Goal: Task Accomplishment & Management: Manage account settings

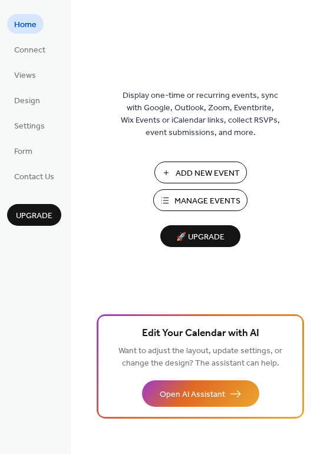
click at [197, 198] on span "Manage Events" at bounding box center [207, 201] width 66 height 12
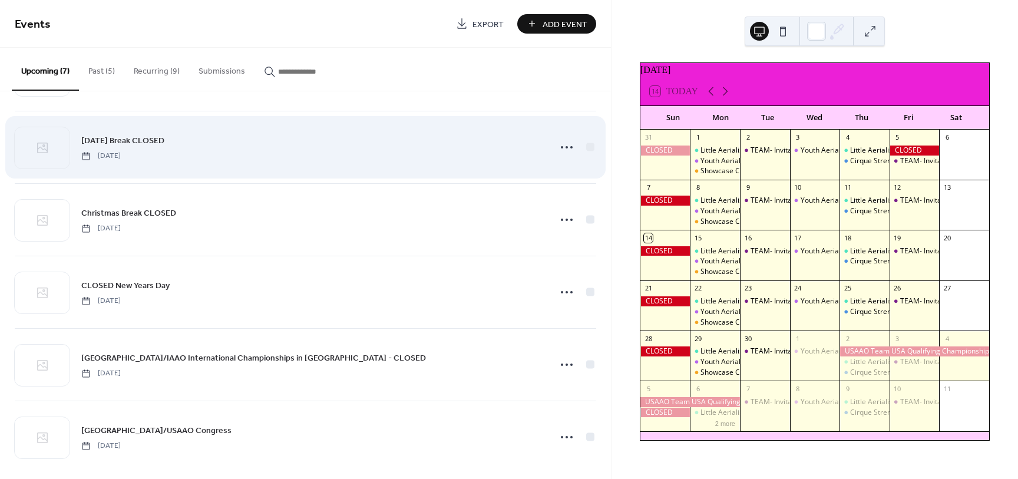
scroll to position [144, 0]
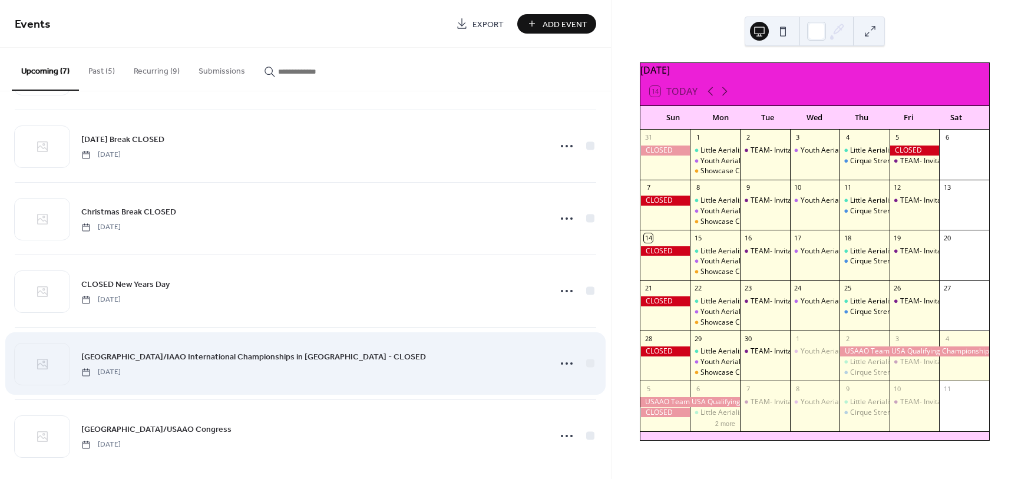
click at [266, 359] on span "[GEOGRAPHIC_DATA]/IAAO International Championships in [GEOGRAPHIC_DATA] - CLOSED" at bounding box center [253, 357] width 345 height 12
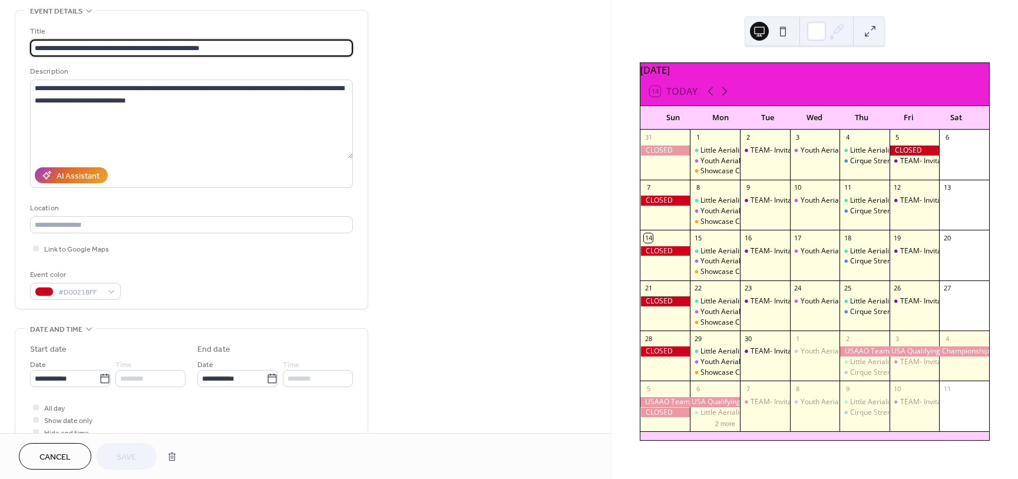
scroll to position [58, 0]
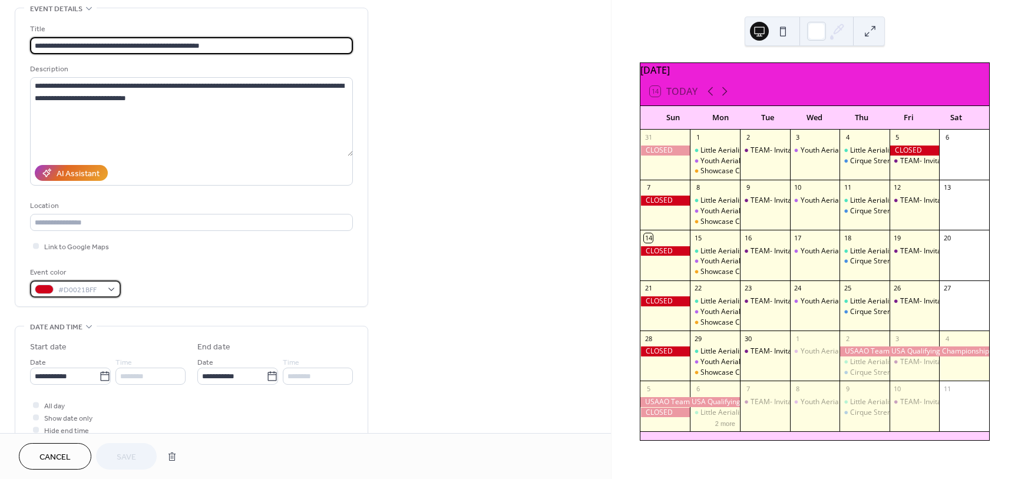
click at [116, 292] on div "#D0021BFF" at bounding box center [75, 288] width 91 height 17
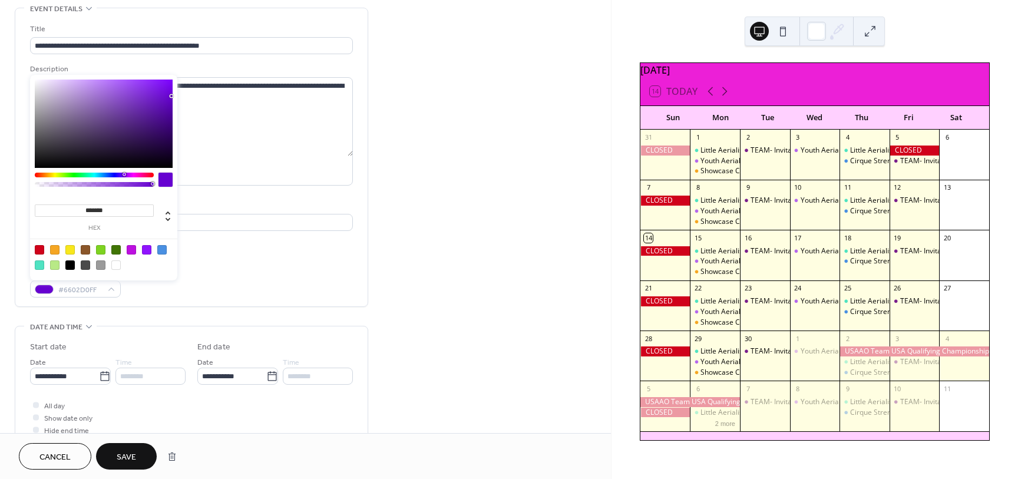
drag, startPoint x: 149, startPoint y: 174, endPoint x: 124, endPoint y: 178, distance: 25.7
click at [124, 178] on div at bounding box center [94, 183] width 119 height 20
drag, startPoint x: 168, startPoint y: 99, endPoint x: 140, endPoint y: 94, distance: 28.7
click at [140, 94] on div at bounding box center [104, 124] width 138 height 88
drag, startPoint x: 140, startPoint y: 98, endPoint x: 126, endPoint y: 101, distance: 13.9
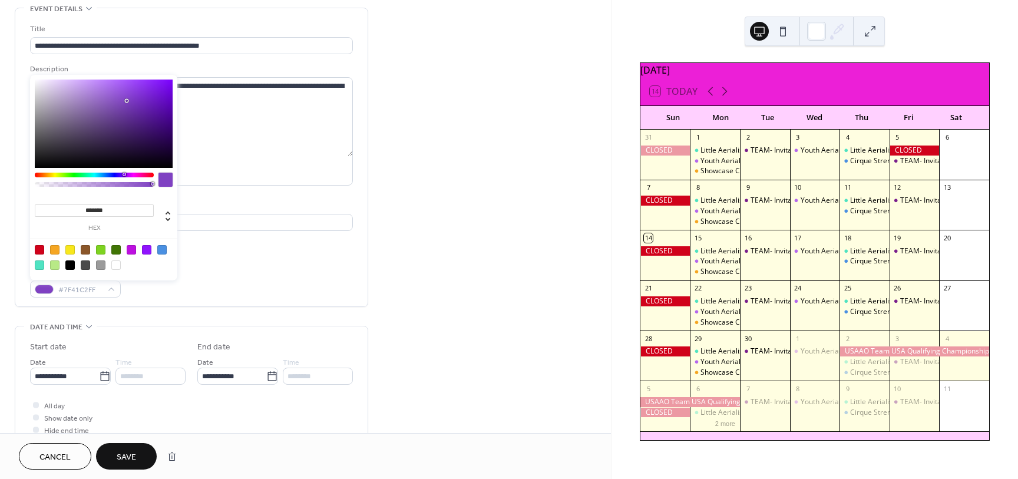
click at [126, 101] on div at bounding box center [104, 124] width 138 height 88
click at [161, 249] on div at bounding box center [161, 249] width 9 height 9
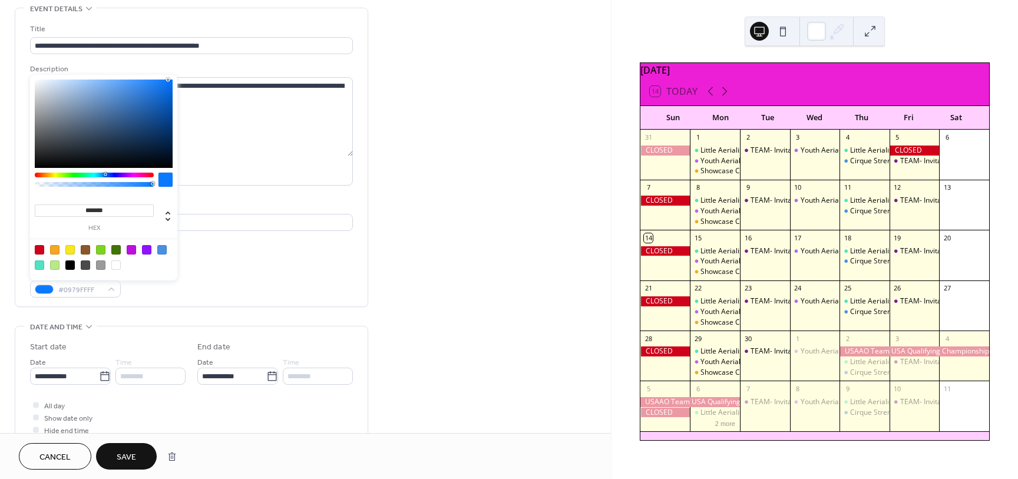
drag, startPoint x: 127, startPoint y: 90, endPoint x: 167, endPoint y: 72, distance: 44.3
click at [167, 72] on div "******* hex" at bounding box center [103, 176] width 147 height 208
type input "*******"
click at [133, 451] on span "Save" at bounding box center [126, 457] width 19 height 12
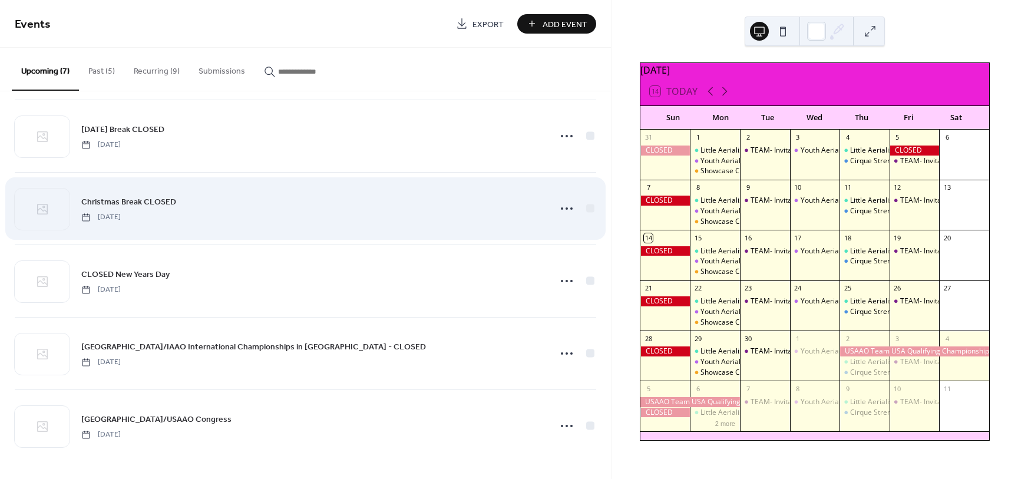
scroll to position [154, 0]
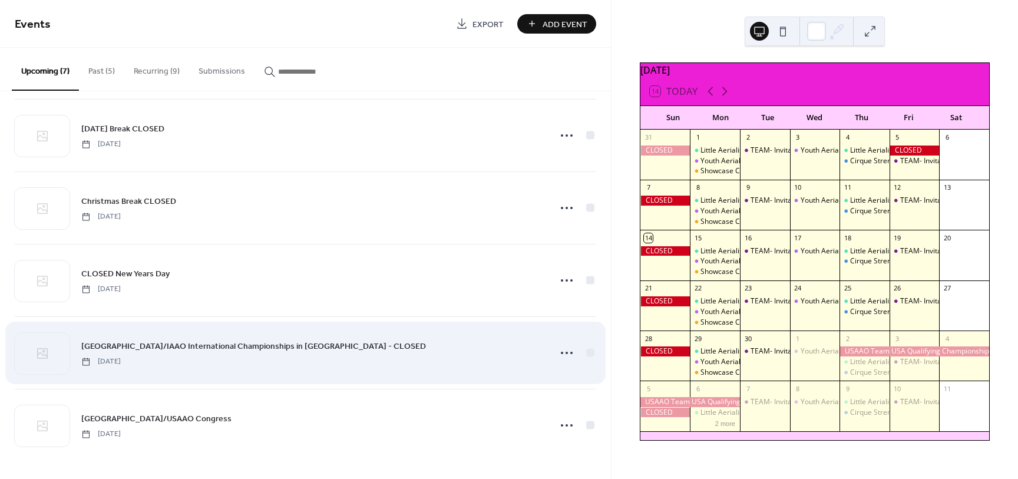
click at [206, 341] on span "USAAO/IAAO International Championships in Aruba - CLOSED" at bounding box center [253, 346] width 345 height 12
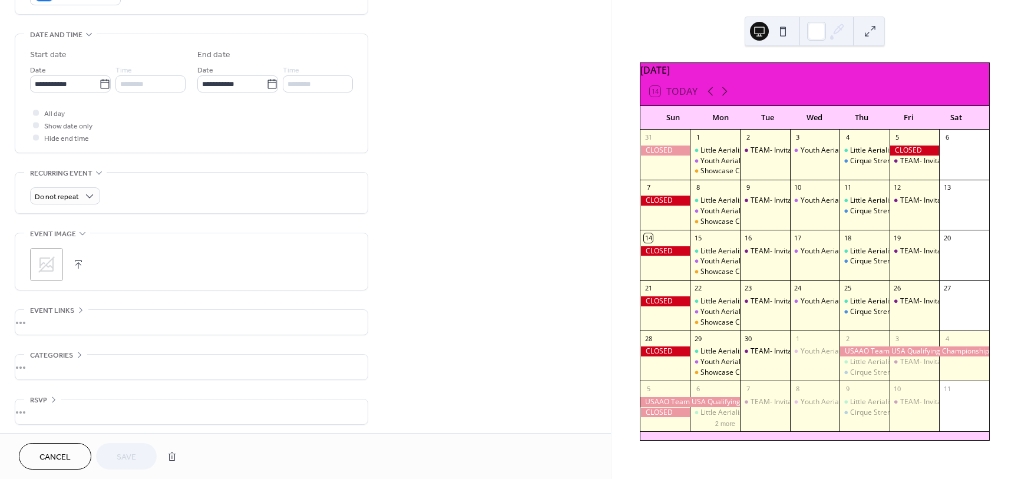
scroll to position [353, 0]
click at [55, 257] on icon at bounding box center [46, 261] width 19 height 19
click at [42, 318] on div "•••" at bounding box center [191, 318] width 352 height 25
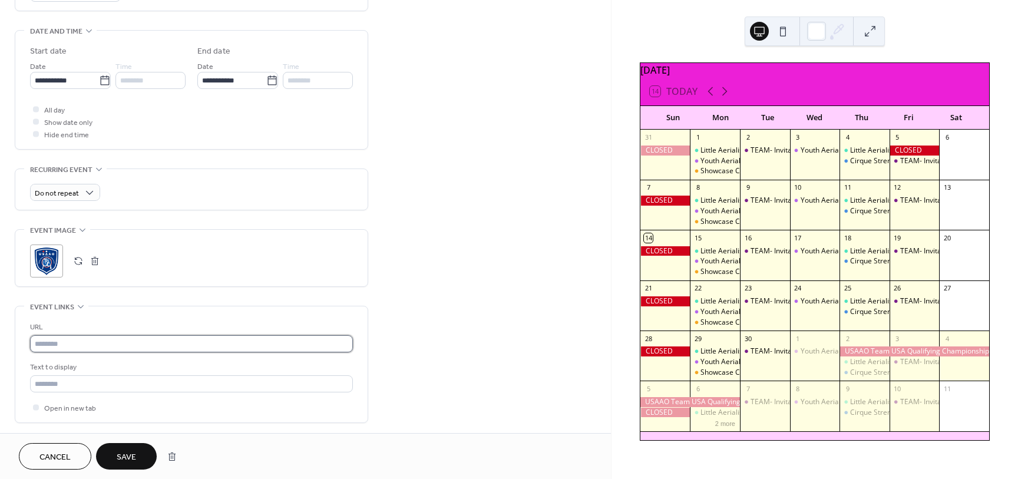
click at [49, 343] on input "text" at bounding box center [191, 343] width 323 height 17
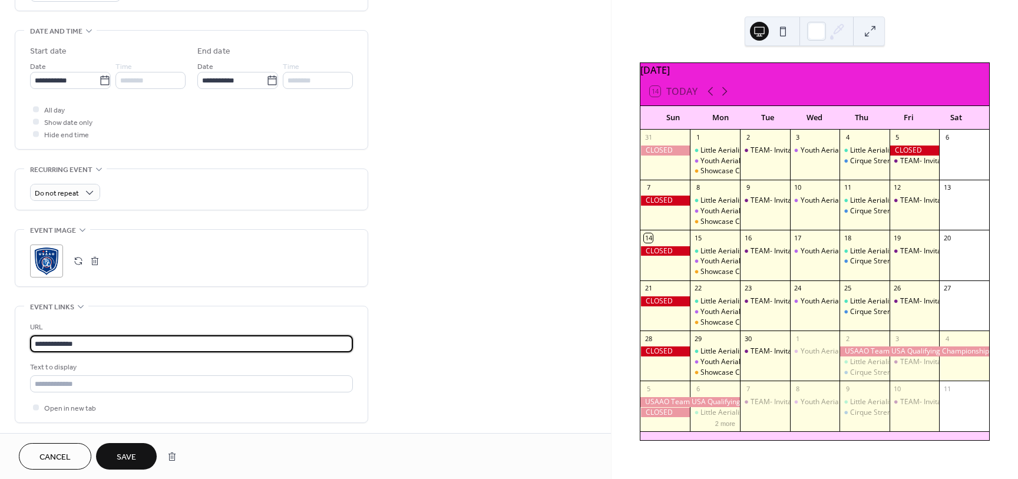
type input "**********"
click at [476, 327] on div "**********" at bounding box center [305, 118] width 611 height 812
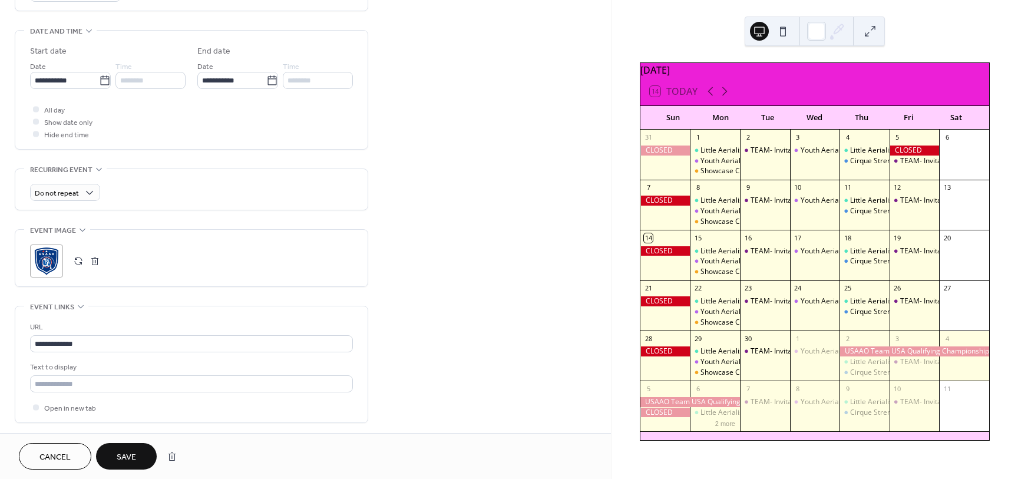
click at [134, 454] on span "Save" at bounding box center [126, 457] width 19 height 12
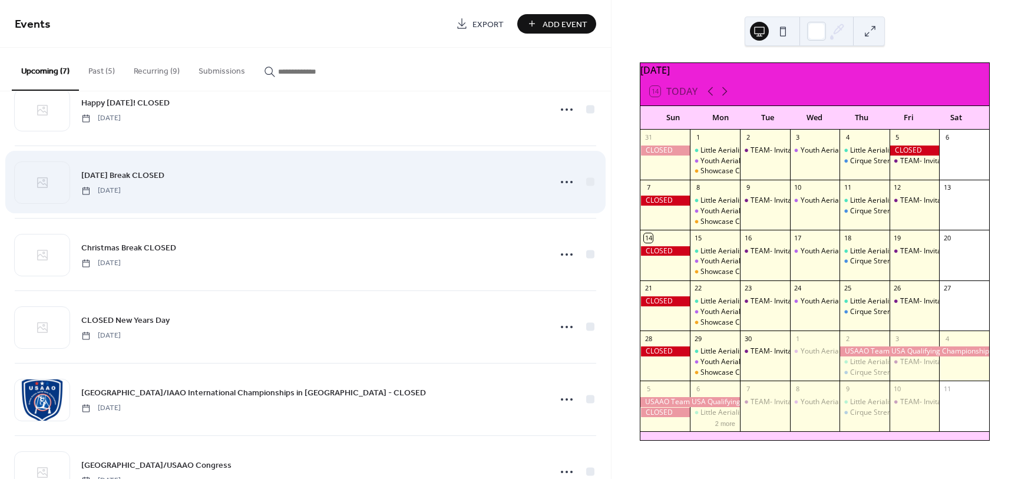
scroll to position [154, 0]
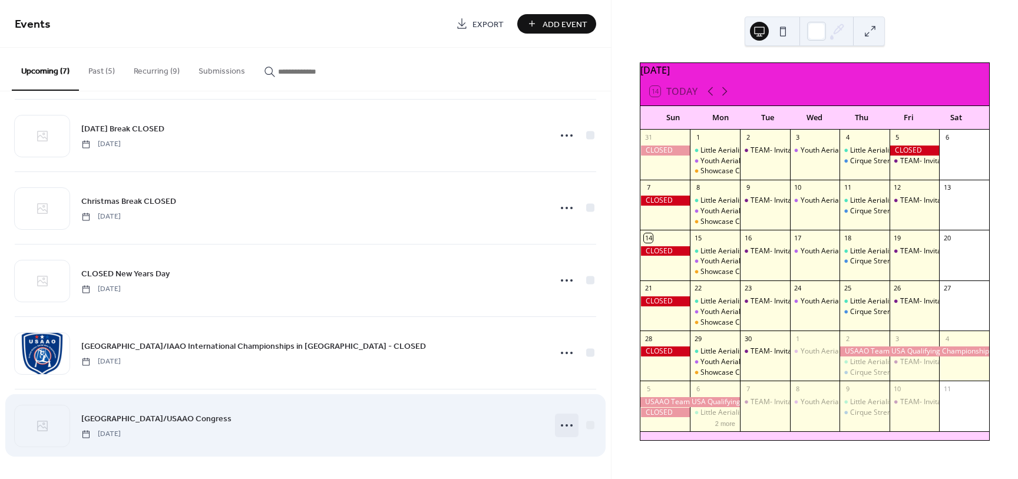
click at [564, 431] on icon at bounding box center [566, 425] width 19 height 19
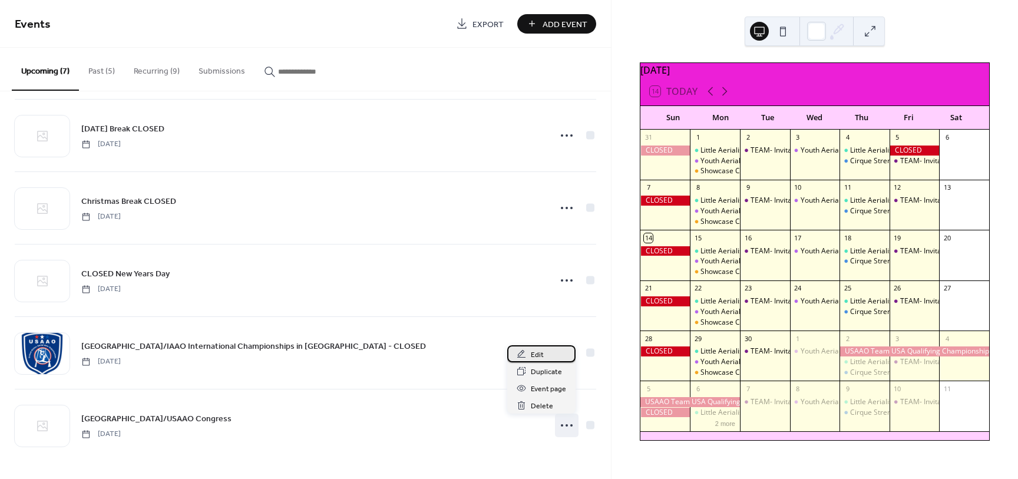
click at [545, 356] on div "Edit" at bounding box center [541, 353] width 68 height 17
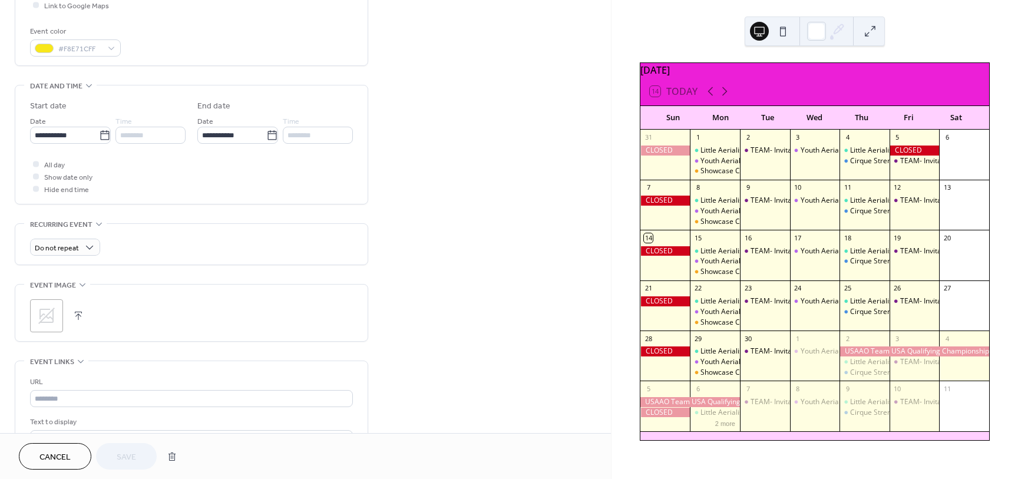
scroll to position [306, 0]
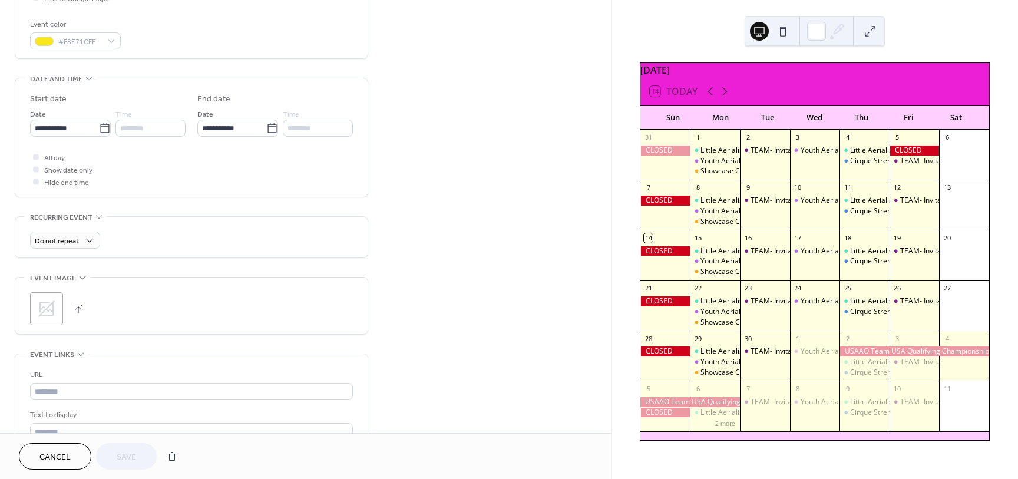
click at [52, 306] on icon at bounding box center [46, 308] width 19 height 19
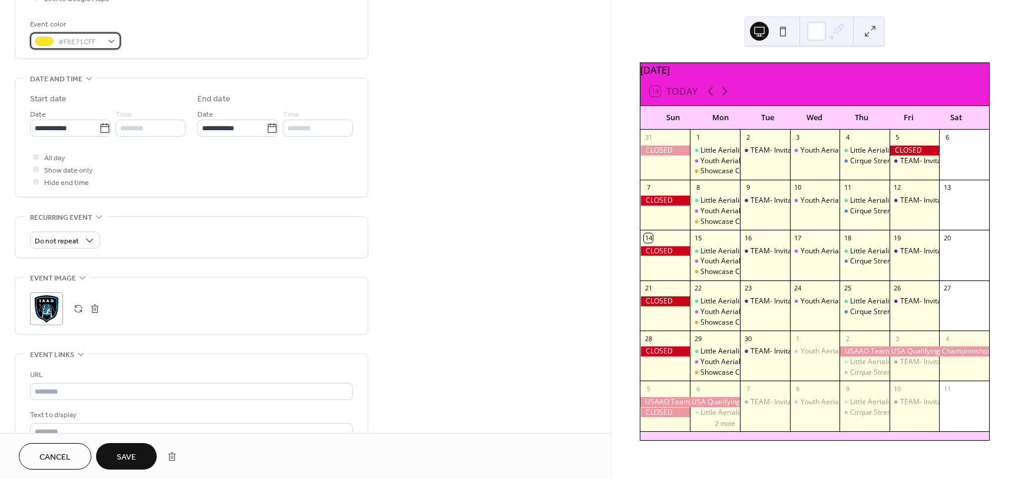
click at [104, 43] on div "#F8E71CFF" at bounding box center [75, 40] width 91 height 17
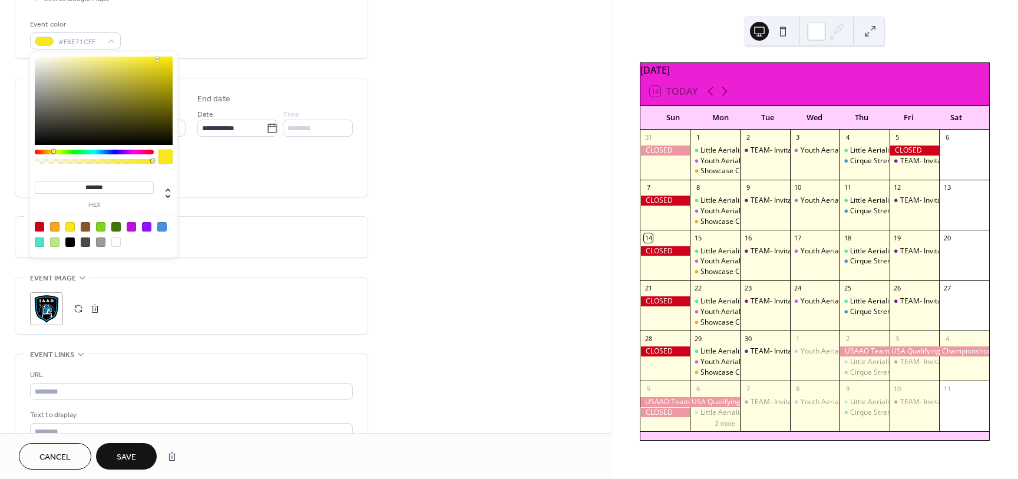
click at [68, 244] on div at bounding box center [69, 241] width 9 height 9
type input "*******"
click at [465, 229] on div "**********" at bounding box center [305, 166] width 611 height 812
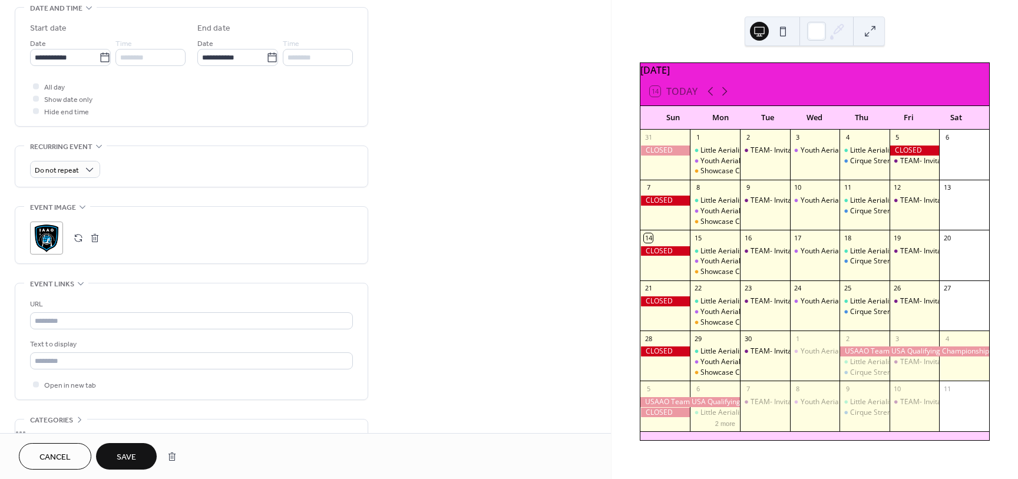
scroll to position [385, 0]
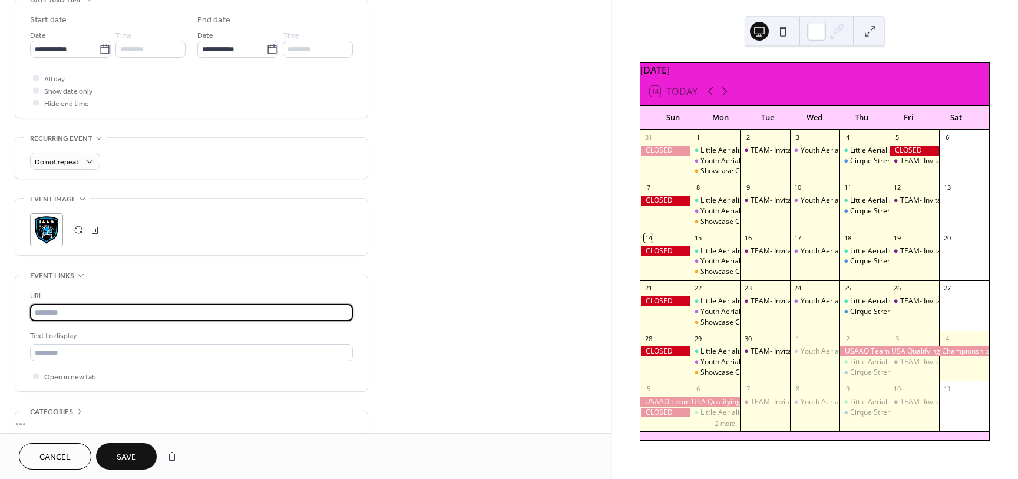
click at [93, 316] on input "text" at bounding box center [191, 312] width 323 height 17
type input "**********"
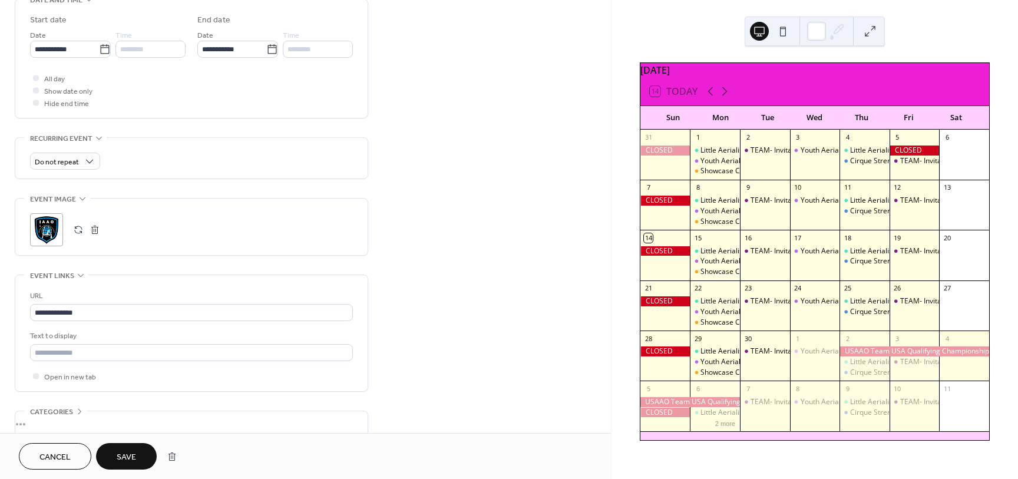
click at [138, 459] on button "Save" at bounding box center [126, 456] width 61 height 27
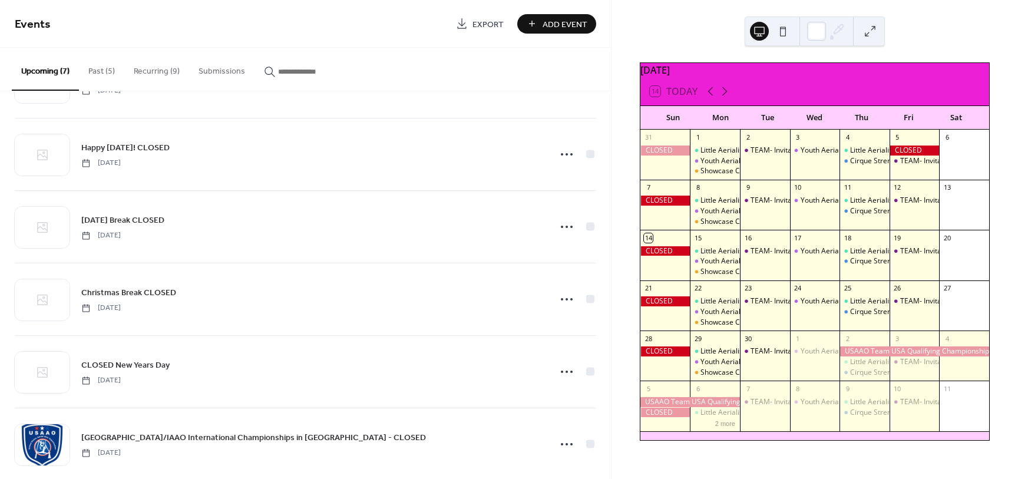
scroll to position [65, 0]
